Goal: Find specific page/section: Find specific page/section

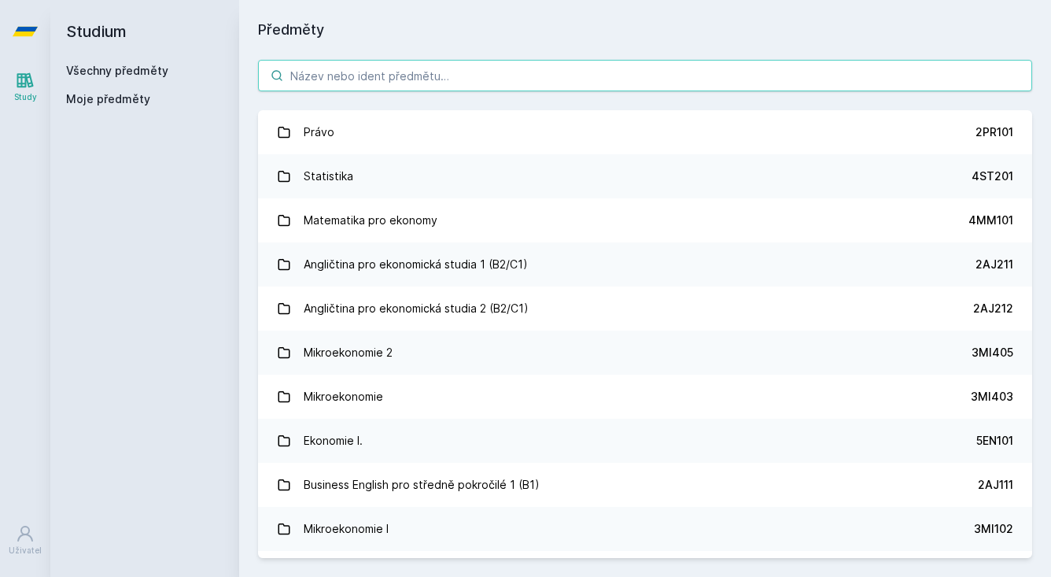
click at [507, 87] on input "search" at bounding box center [645, 75] width 774 height 31
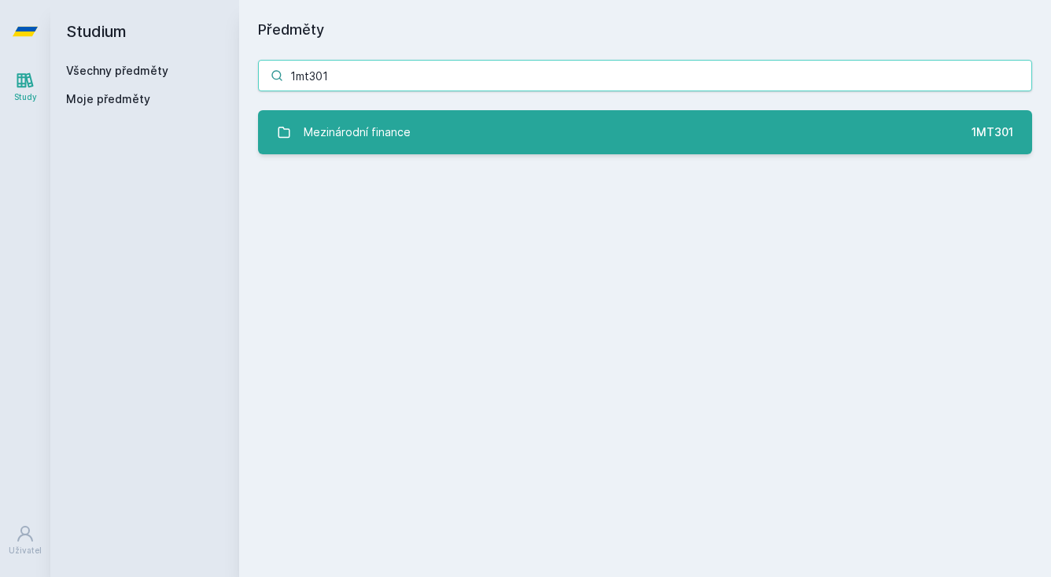
type input "1mt301"
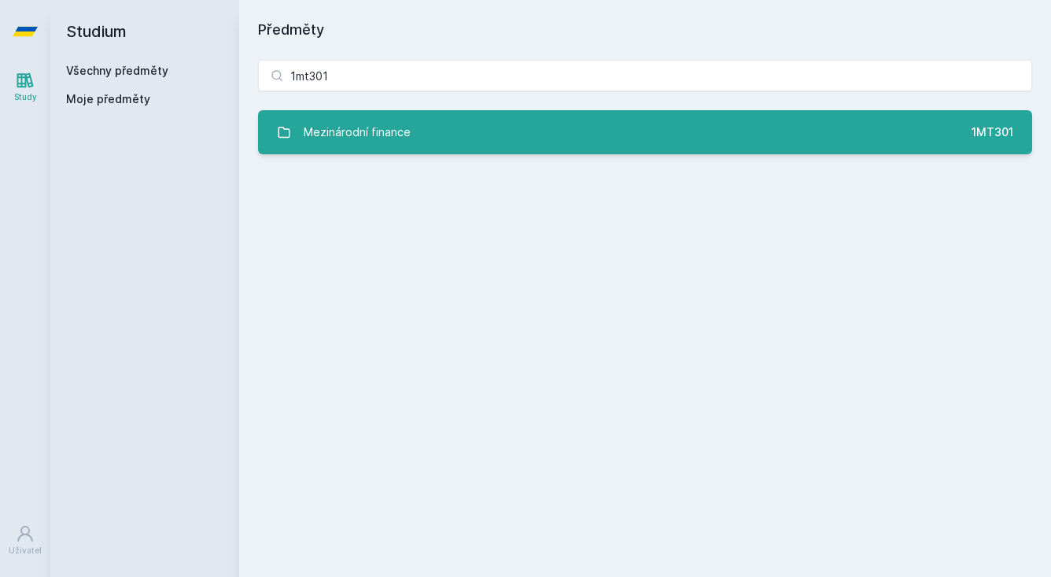
click at [559, 131] on link "Mezinárodní finance 1MT301" at bounding box center [645, 132] width 774 height 44
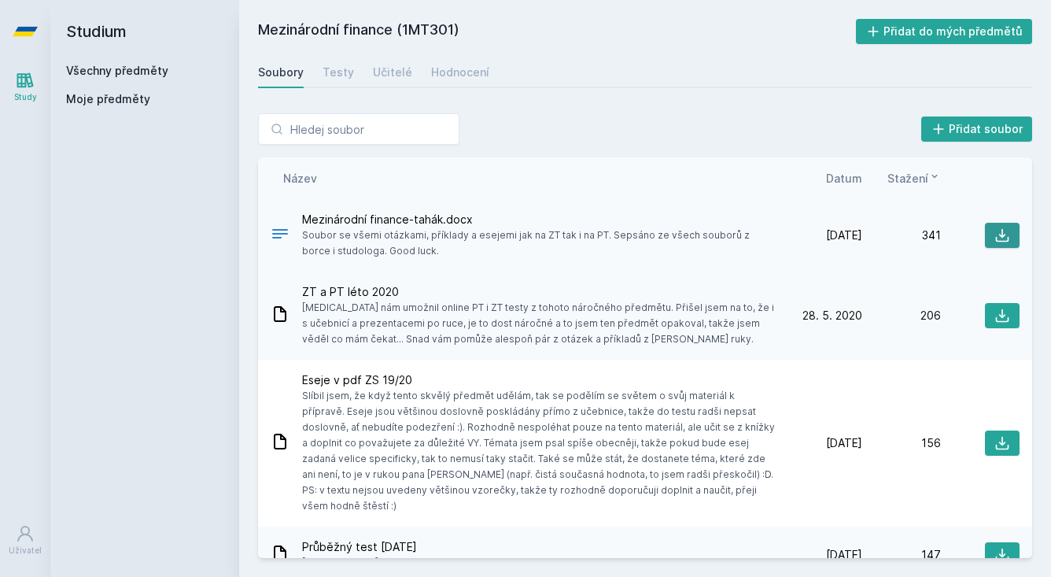
click at [993, 225] on button at bounding box center [1002, 235] width 35 height 25
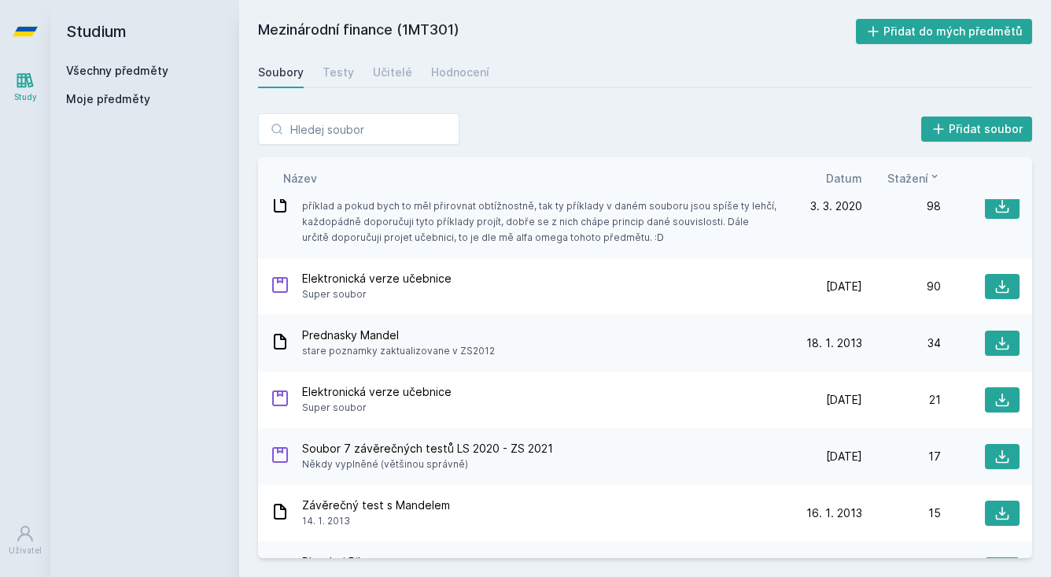
scroll to position [486, 0]
click at [1001, 336] on icon at bounding box center [1002, 342] width 13 height 13
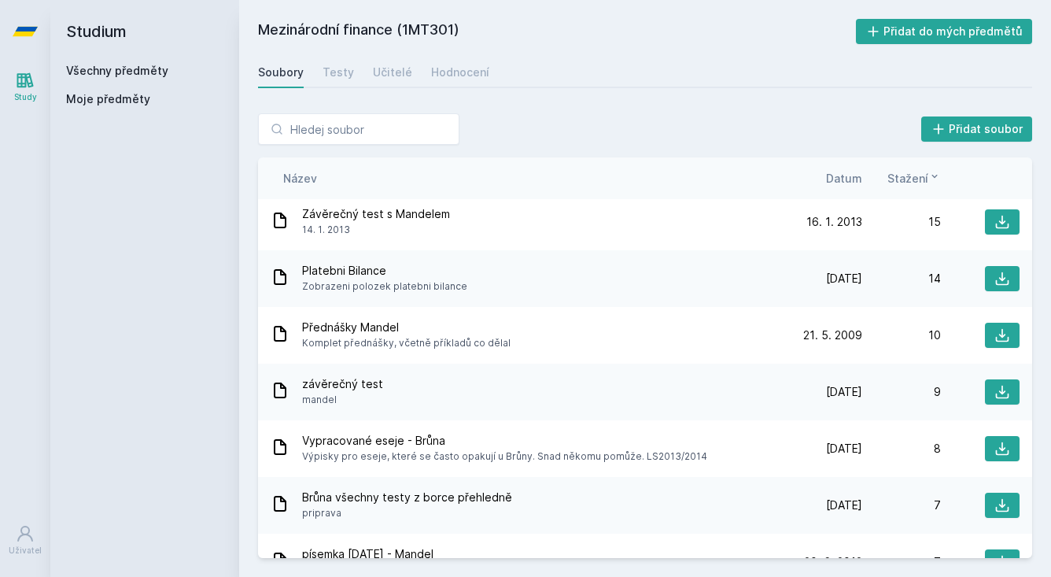
scroll to position [777, 0]
click at [1012, 322] on button at bounding box center [1002, 334] width 35 height 25
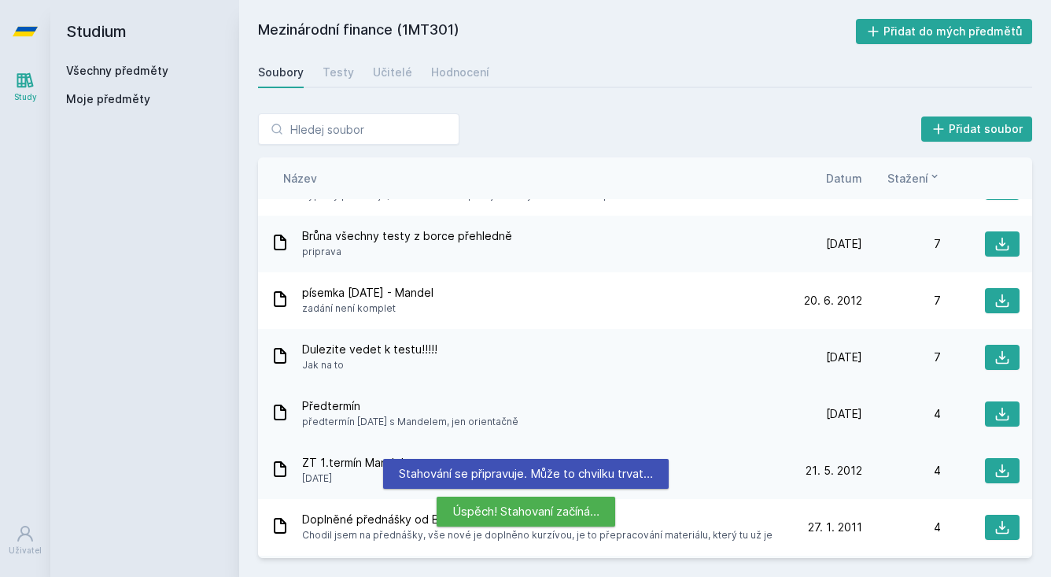
scroll to position [1039, 0]
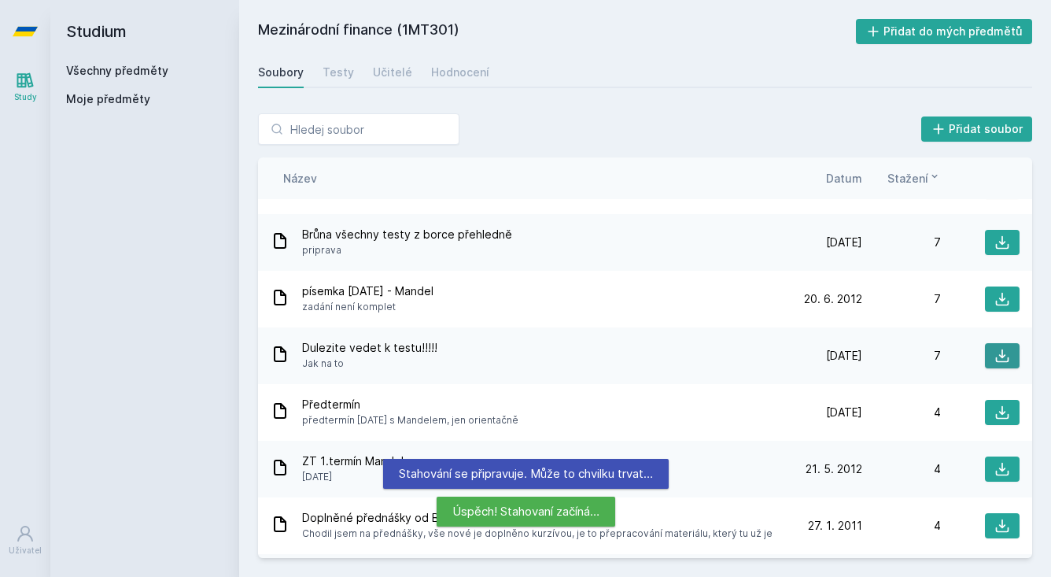
click at [1011, 343] on button at bounding box center [1002, 355] width 35 height 25
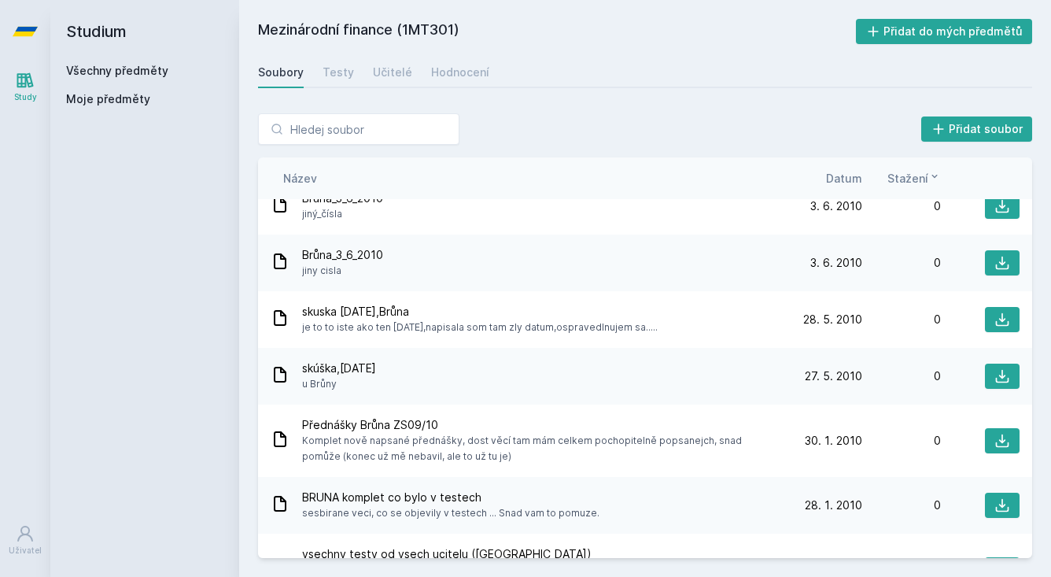
scroll to position [2488, 0]
